Goal: Find contact information: Find contact information

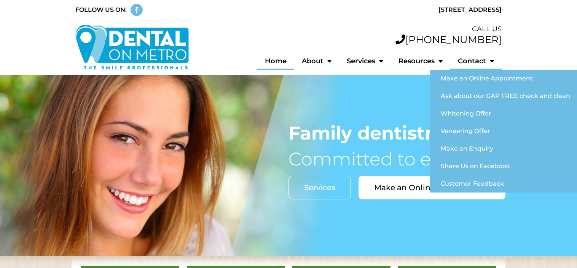
click at [468, 62] on link "Contact" at bounding box center [475, 61] width 51 height 18
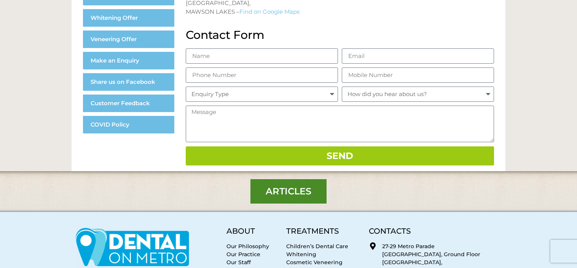
scroll to position [308, 0]
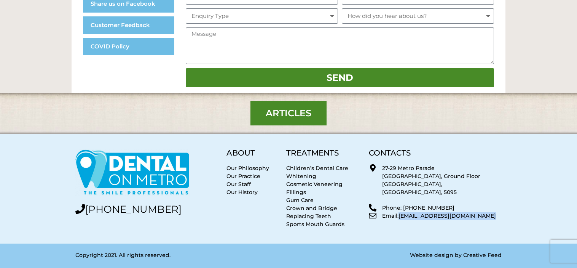
drag, startPoint x: 490, startPoint y: 208, endPoint x: 400, endPoint y: 213, distance: 90.0
click at [400, 213] on div "CONTACTS 27-29 Metro Parade Club Metro Building, Ground Floor Mawson Lakes, SA,…" at bounding box center [435, 188] width 140 height 87
copy p "[EMAIL_ADDRESS][DOMAIN_NAME]"
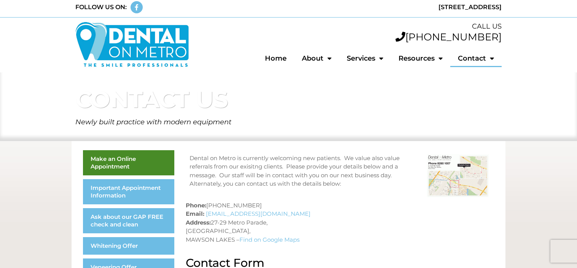
scroll to position [0, 0]
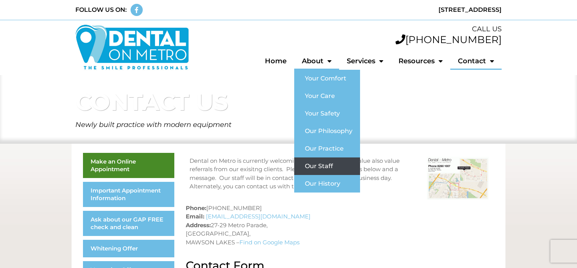
click at [317, 164] on link "Our Staff" at bounding box center [327, 166] width 66 height 18
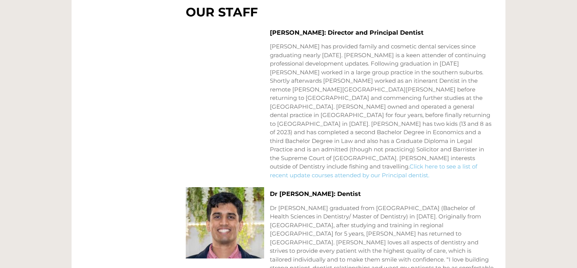
scroll to position [517, 0]
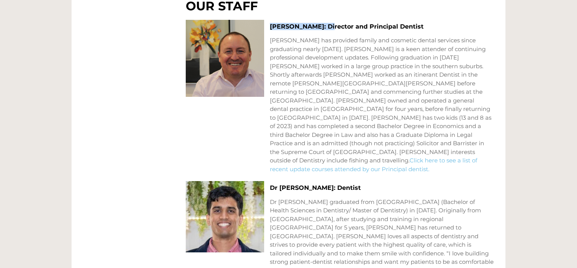
drag, startPoint x: 271, startPoint y: 25, endPoint x: 326, endPoint y: 23, distance: 55.2
click at [326, 23] on h3 "[PERSON_NAME]: Director and Principal Dentist" at bounding box center [382, 26] width 224 height 7
copy h3 "[PERSON_NAME]"
